Goal: Transaction & Acquisition: Purchase product/service

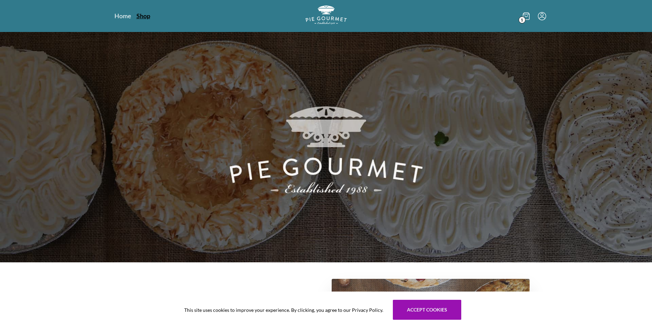
click at [142, 16] on link "Shop" at bounding box center [144, 16] width 14 height 8
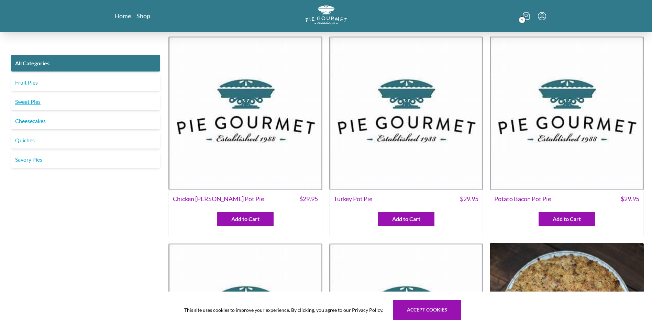
click at [30, 101] on link "Sweet Pies" at bounding box center [85, 102] width 149 height 17
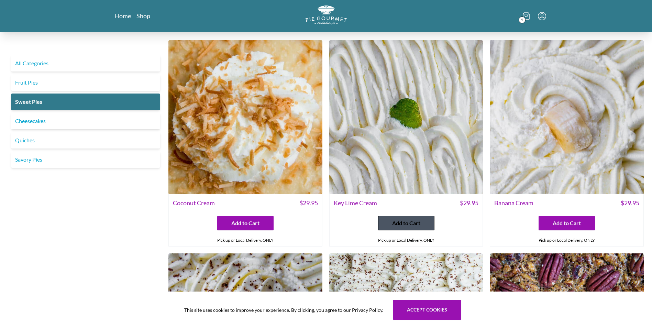
click at [404, 222] on span "Add to Cart" at bounding box center [406, 223] width 28 height 8
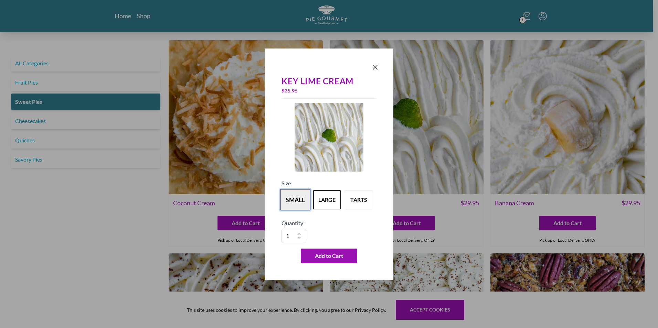
click at [299, 197] on button "small" at bounding box center [295, 199] width 30 height 21
click at [330, 202] on button "large" at bounding box center [327, 199] width 30 height 21
click at [325, 256] on span "Add to Cart" at bounding box center [329, 256] width 28 height 8
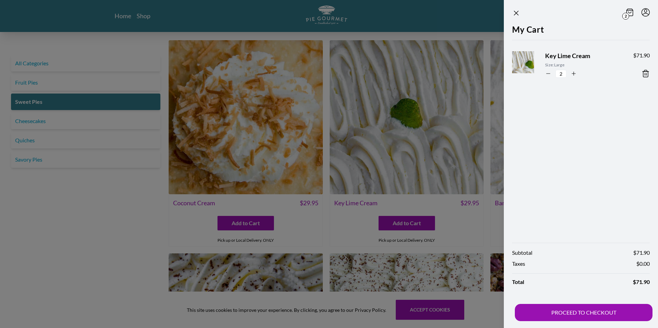
click at [548, 73] on icon "button" at bounding box center [548, 74] width 6 height 6
type input "1"
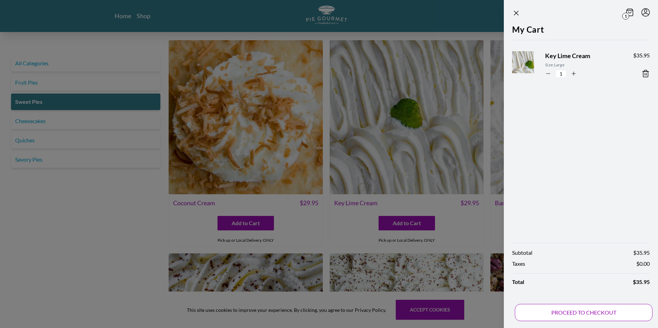
click at [568, 310] on button "PROCEED TO CHECKOUT" at bounding box center [584, 312] width 138 height 17
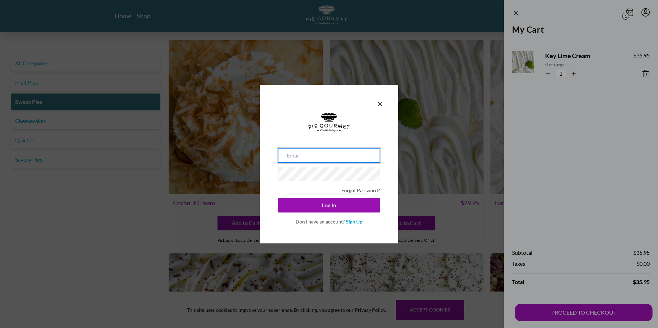
click at [323, 159] on input "email" at bounding box center [329, 155] width 102 height 14
type input "ch"
click at [362, 192] on link "Forgot Password?" at bounding box center [360, 190] width 39 height 6
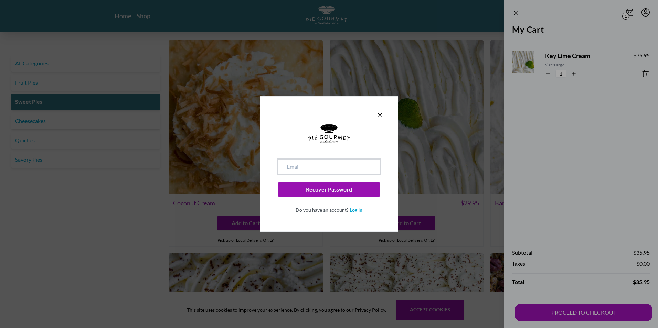
click at [295, 165] on input "email" at bounding box center [329, 167] width 102 height 14
type input "[EMAIL_ADDRESS][DOMAIN_NAME]"
click at [278, 182] on button "Recover Password" at bounding box center [329, 189] width 102 height 14
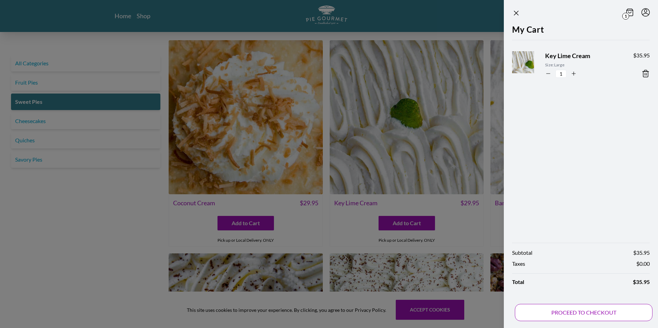
click at [579, 309] on button "PROCEED TO CHECKOUT" at bounding box center [584, 312] width 138 height 17
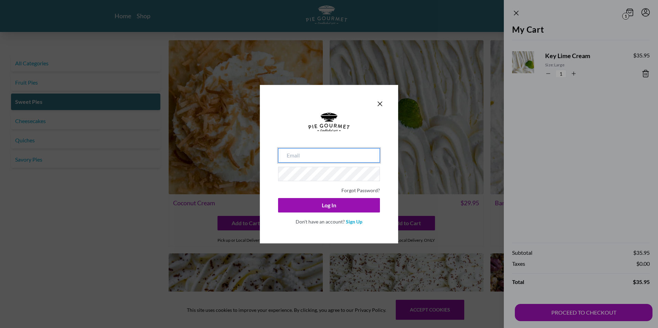
click at [304, 152] on input "email" at bounding box center [329, 155] width 102 height 14
type input "[EMAIL_ADDRESS][DOMAIN_NAME]"
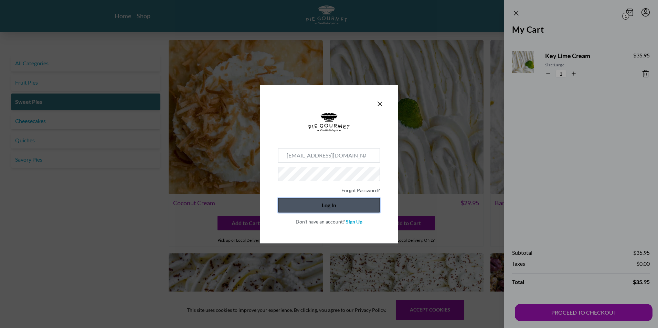
click at [328, 202] on button "Log In" at bounding box center [329, 205] width 102 height 14
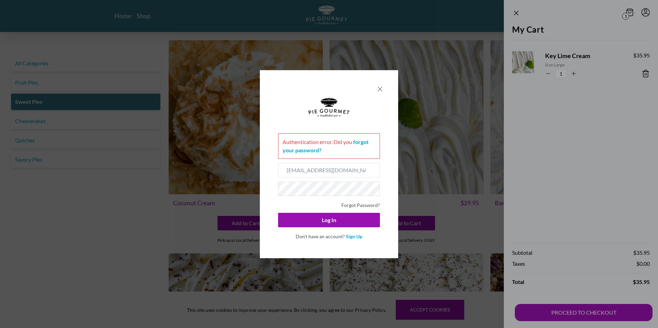
click at [380, 88] on icon "Close panel" at bounding box center [380, 89] width 8 height 8
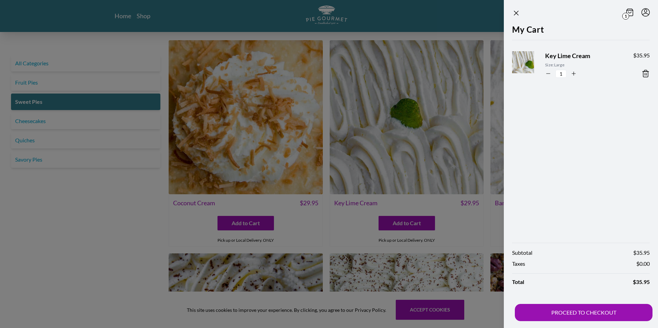
click at [123, 19] on div at bounding box center [329, 164] width 658 height 328
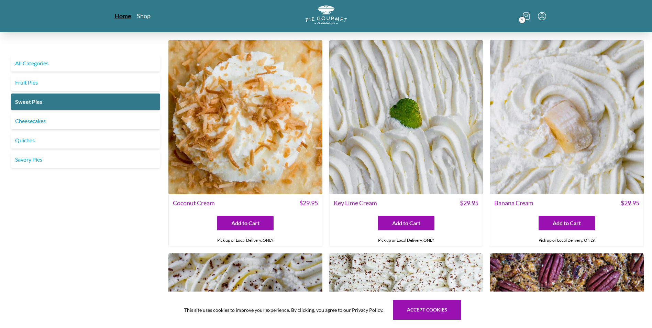
click at [123, 19] on link "Home" at bounding box center [123, 16] width 17 height 8
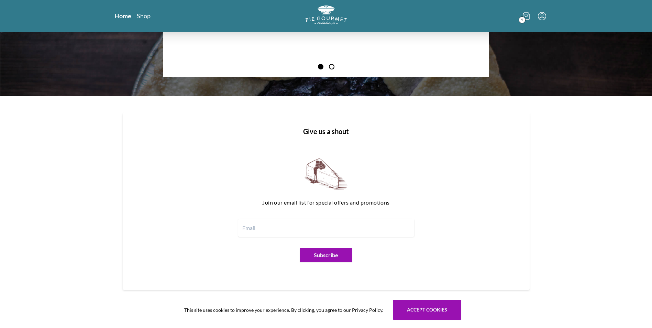
scroll to position [825, 0]
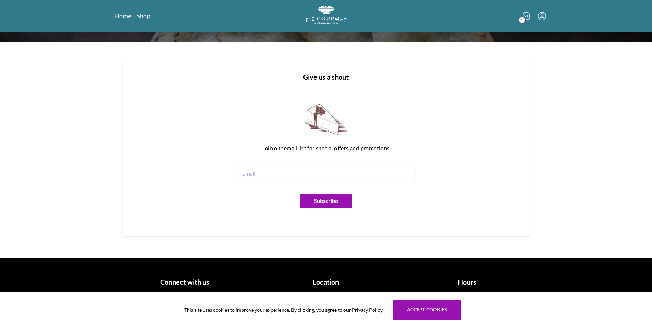
click at [185, 284] on h1 "Connect with us" at bounding box center [185, 282] width 136 height 10
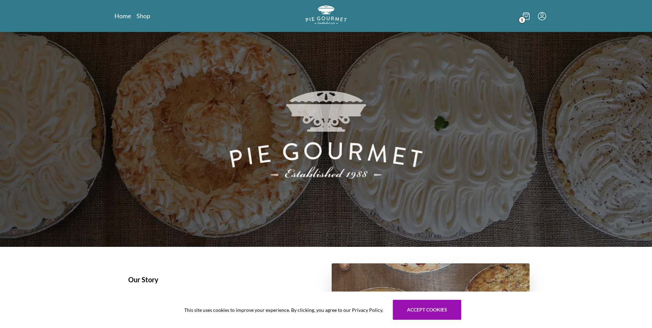
scroll to position [0, 0]
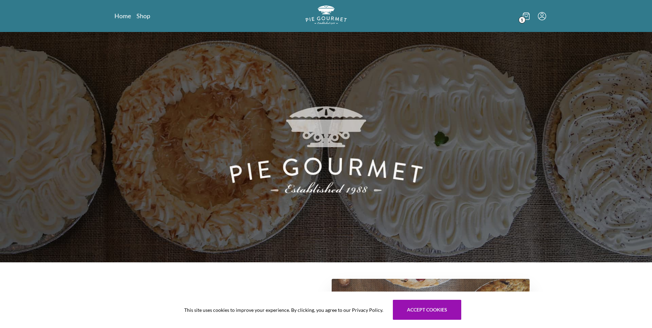
click at [520, 19] on span "1" at bounding box center [522, 20] width 7 height 7
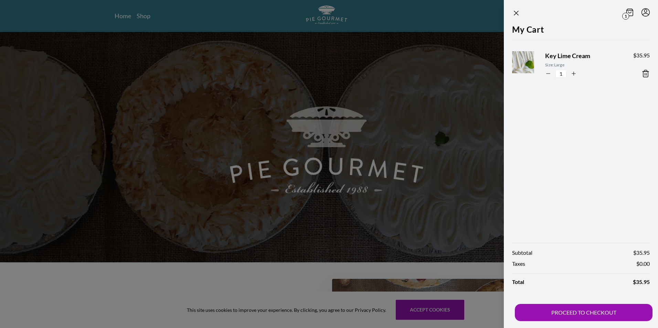
click at [124, 16] on div at bounding box center [329, 164] width 658 height 328
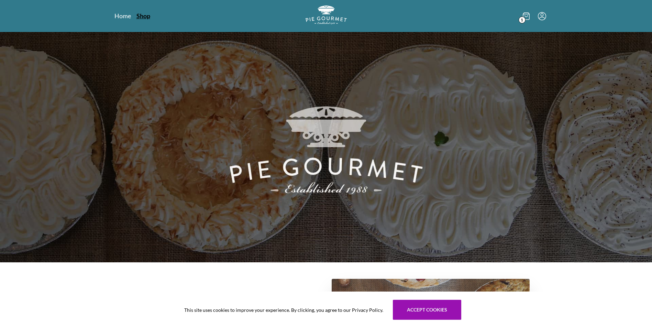
click at [141, 16] on link "Shop" at bounding box center [144, 16] width 14 height 8
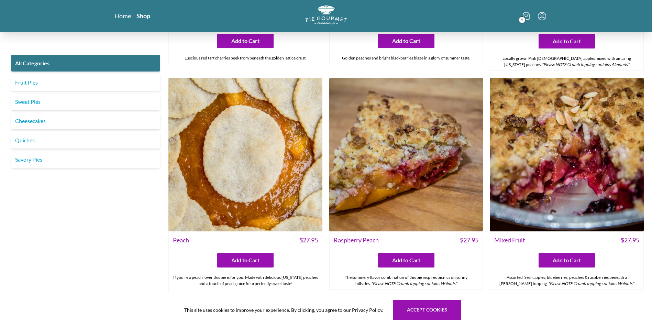
scroll to position [2359, 0]
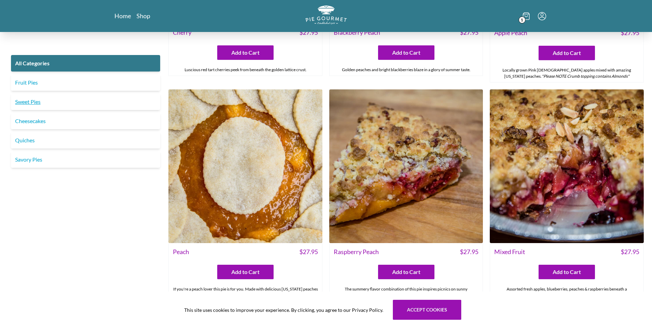
click at [32, 103] on link "Sweet Pies" at bounding box center [85, 102] width 149 height 17
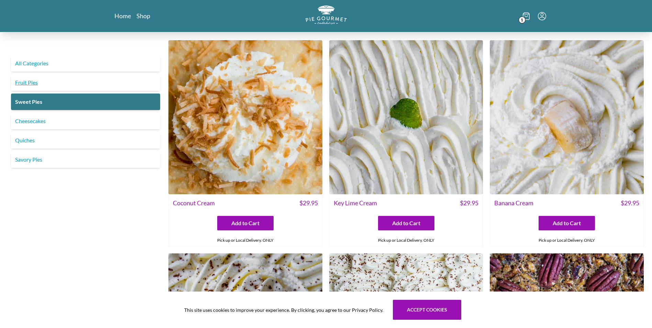
click at [33, 82] on link "Fruit Pies" at bounding box center [85, 82] width 149 height 17
